Goal: Navigation & Orientation: Find specific page/section

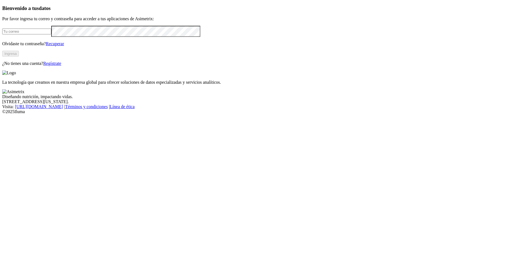
type input "[EMAIL_ADDRESS][DOMAIN_NAME]"
click at [19, 57] on button "Ingresa" at bounding box center [10, 54] width 17 height 6
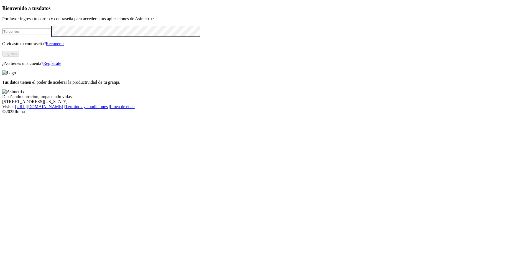
type input "[EMAIL_ADDRESS][DOMAIN_NAME]"
click at [19, 57] on button "Ingresa" at bounding box center [10, 54] width 17 height 6
